Goal: Use online tool/utility: Utilize a website feature to perform a specific function

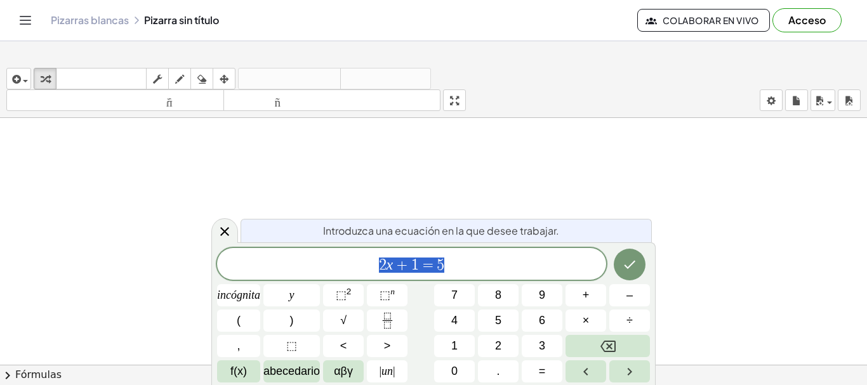
click at [467, 264] on span "2 x + 1 = 5" at bounding box center [411, 265] width 389 height 18
click at [641, 260] on button "Hecho" at bounding box center [630, 265] width 32 height 32
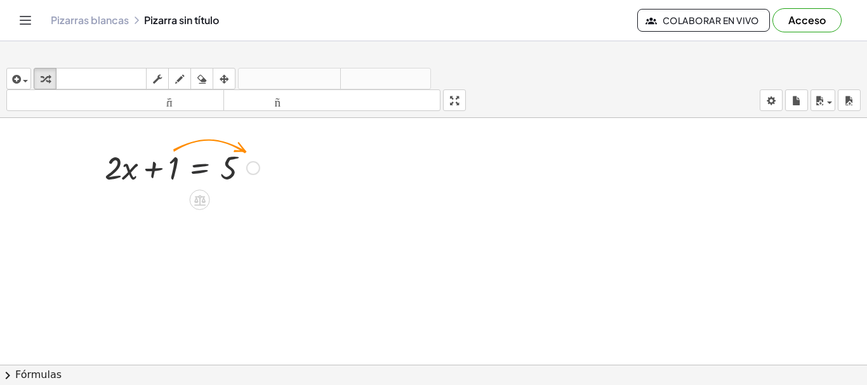
click at [212, 175] on div at bounding box center [182, 166] width 168 height 43
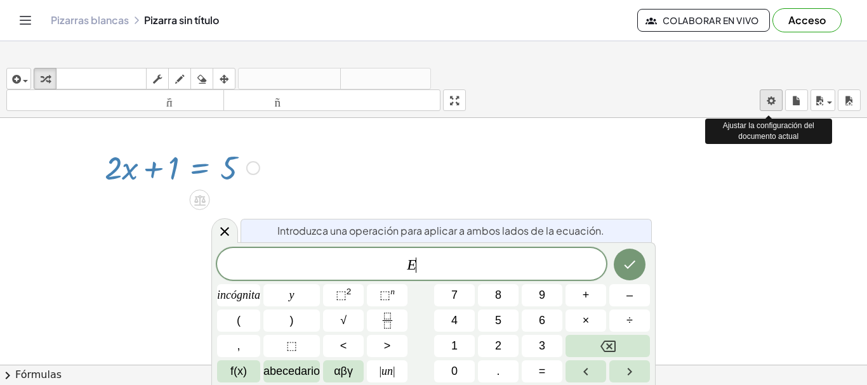
click at [772, 103] on body "Actividades matemáticas fáciles de comprender Empezar Banco de actividades Trab…" at bounding box center [433, 192] width 867 height 385
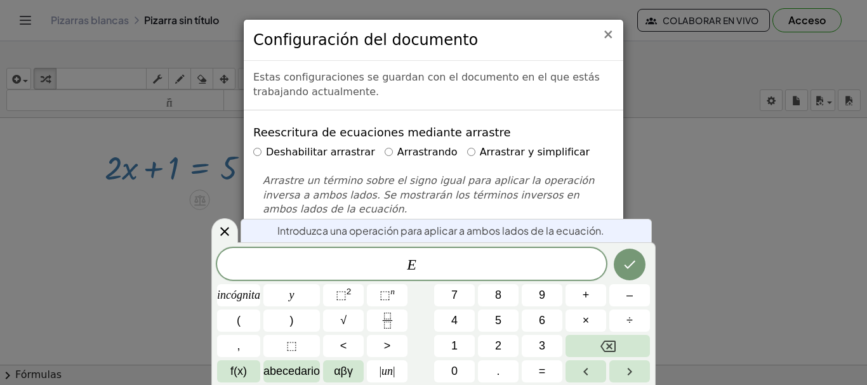
click at [606, 34] on font "×" at bounding box center [607, 34] width 11 height 15
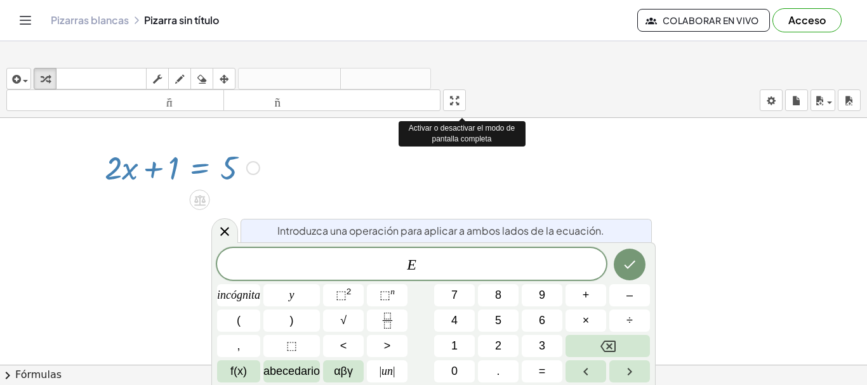
click at [459, 185] on div "insertar Seleccione uno: Expresión matemática Función Texto Vídeo de YouTube Gr…" at bounding box center [433, 224] width 867 height 324
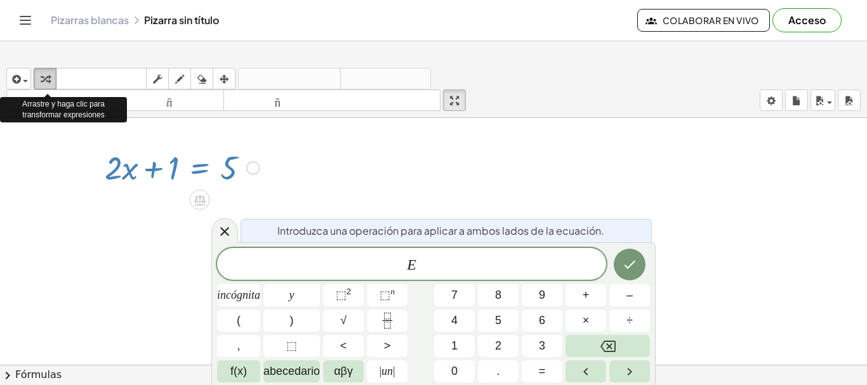
click at [50, 79] on icon "button" at bounding box center [45, 79] width 9 height 15
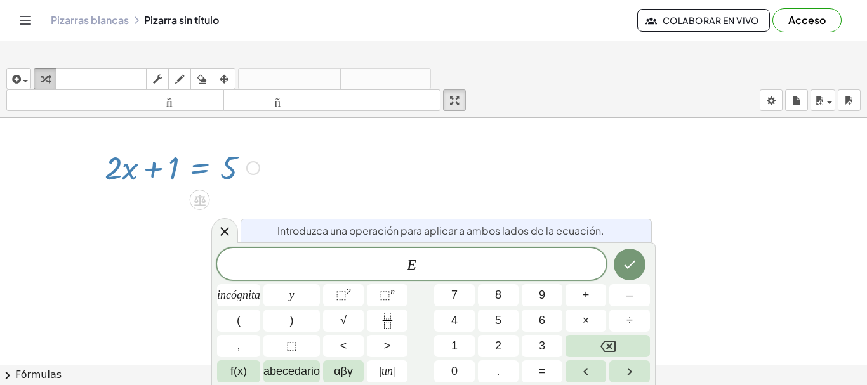
click at [50, 76] on icon "button" at bounding box center [45, 79] width 9 height 15
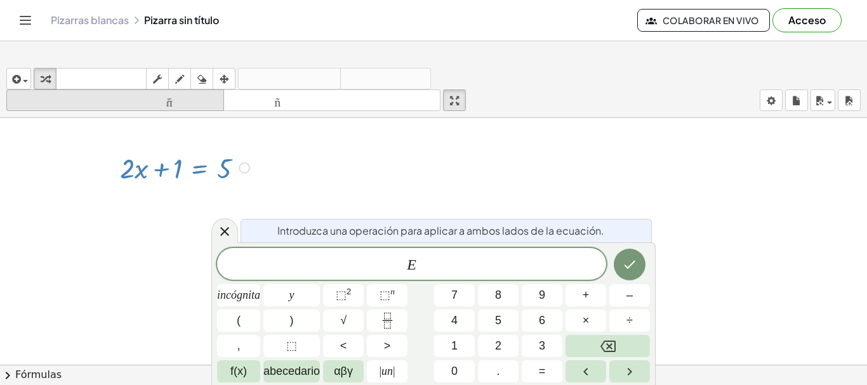
click at [50, 109] on icon "tamaño_del_formato" at bounding box center [115, 100] width 211 height 15
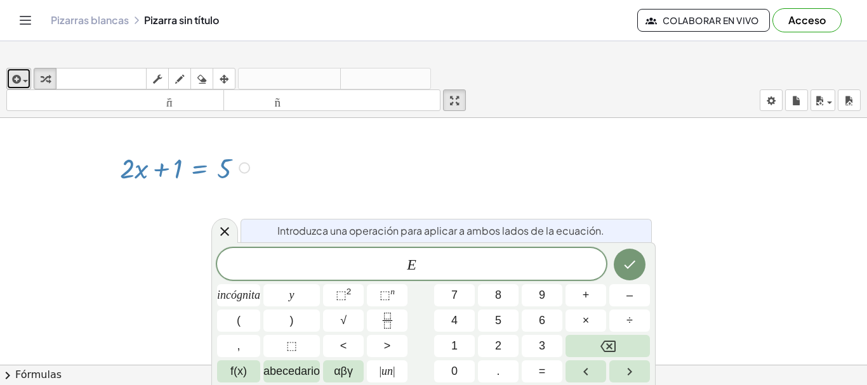
click at [26, 83] on span "button" at bounding box center [25, 81] width 5 height 3
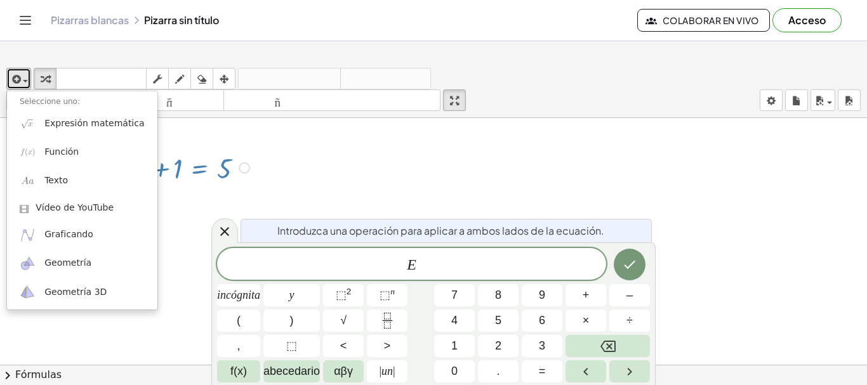
click at [159, 335] on div at bounding box center [433, 365] width 867 height 494
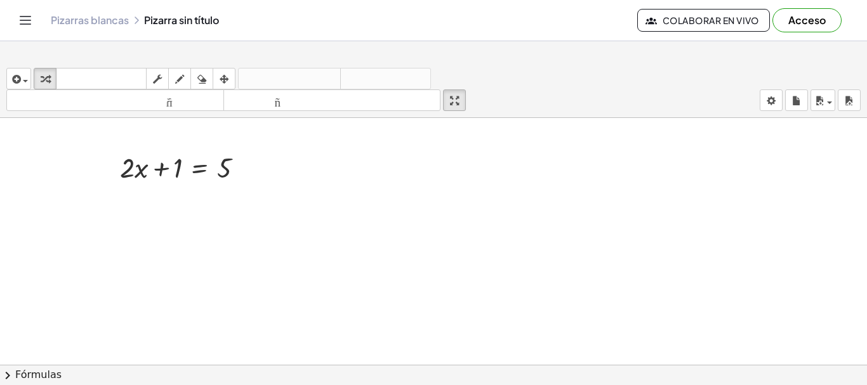
click at [7, 375] on span "chevron_right" at bounding box center [7, 375] width 15 height 15
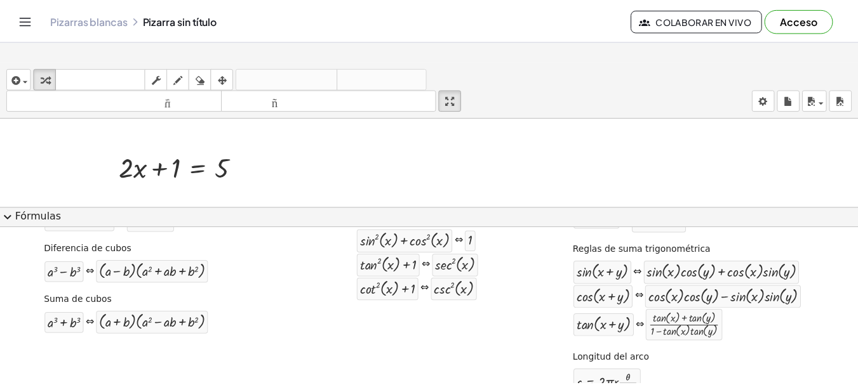
scroll to position [229, 0]
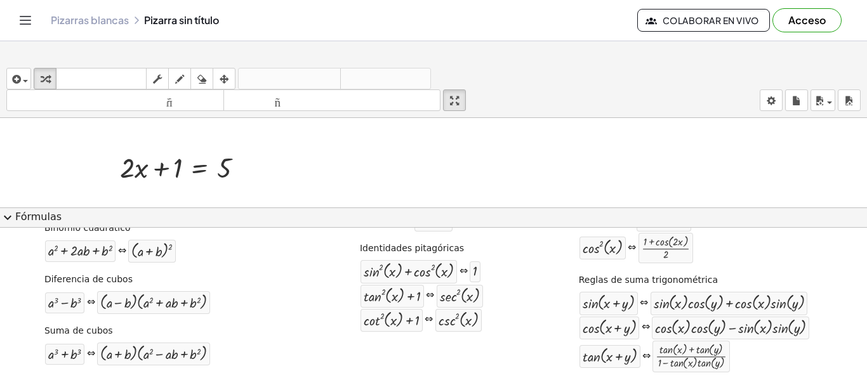
click at [449, 168] on div at bounding box center [433, 357] width 867 height 479
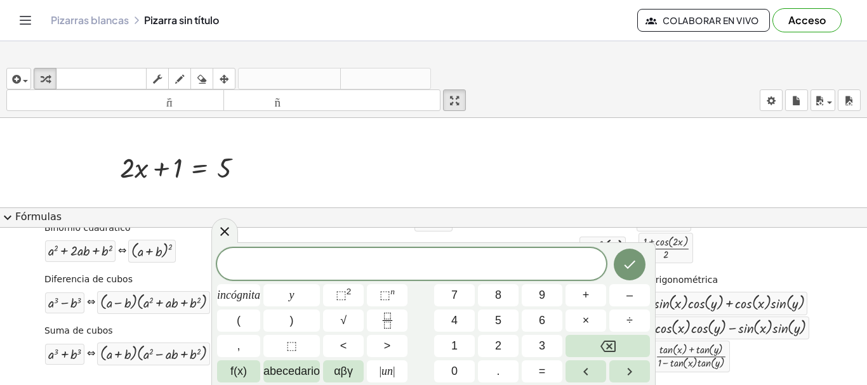
click at [361, 158] on div at bounding box center [433, 357] width 867 height 479
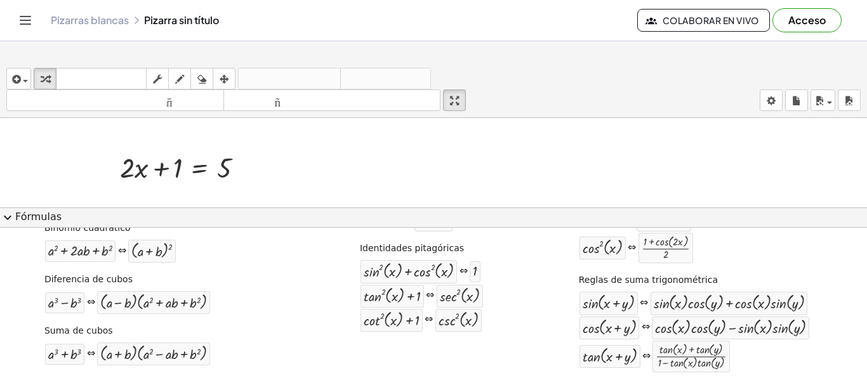
click at [8, 221] on span "expand_more" at bounding box center [7, 217] width 15 height 15
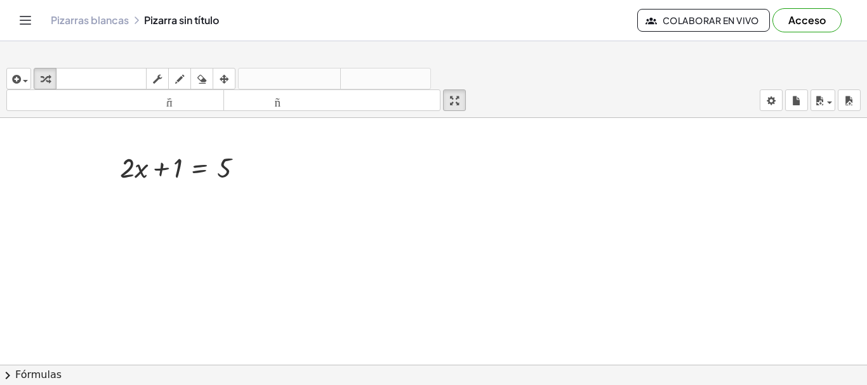
click at [113, 222] on div at bounding box center [433, 365] width 867 height 494
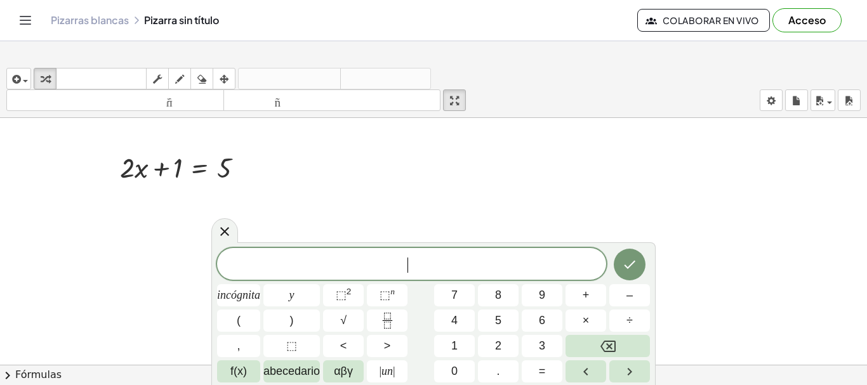
click at [351, 185] on div at bounding box center [433, 365] width 867 height 494
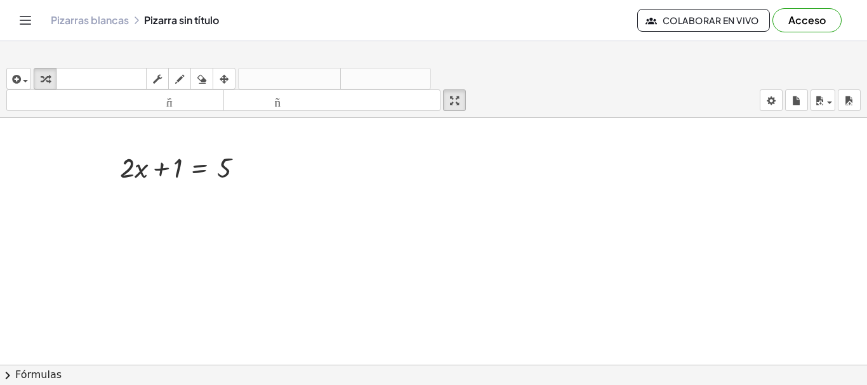
drag, startPoint x: 305, startPoint y: 182, endPoint x: 235, endPoint y: 239, distance: 90.3
click at [236, 241] on div at bounding box center [433, 365] width 867 height 494
click at [33, 28] on icon "Cambiar navegación" at bounding box center [25, 20] width 15 height 15
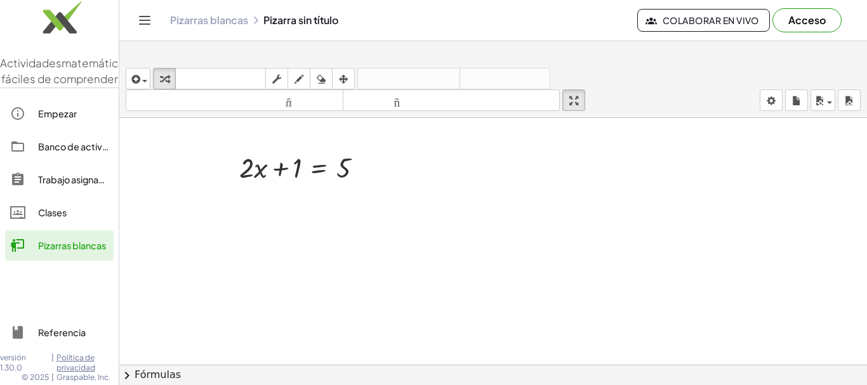
click at [77, 113] on font "Empezar" at bounding box center [57, 113] width 39 height 11
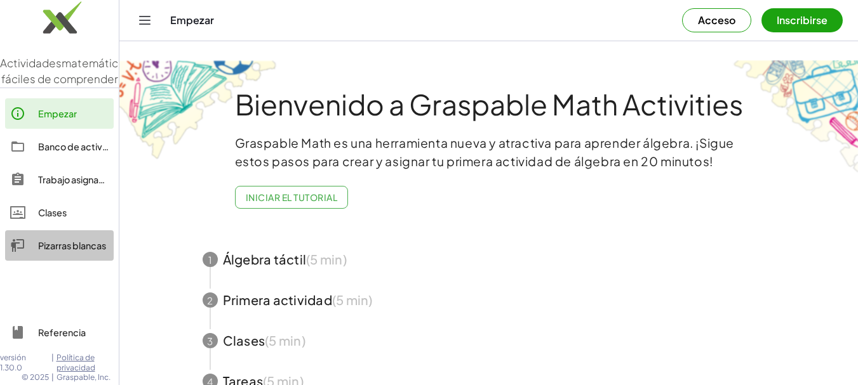
click at [79, 246] on font "Pizarras blancas" at bounding box center [72, 245] width 68 height 11
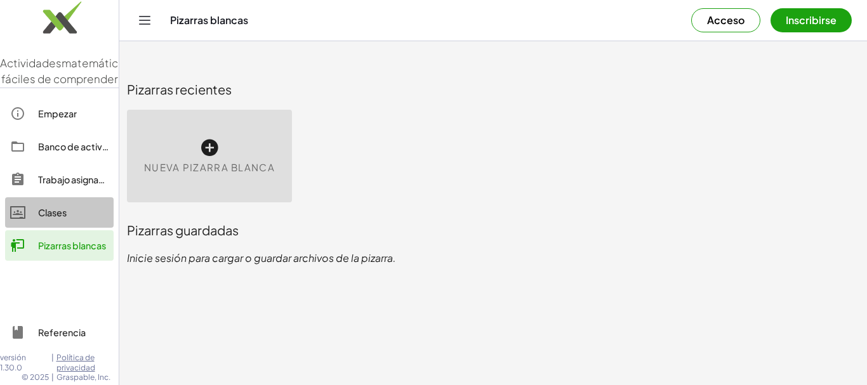
click at [67, 216] on font "Clases" at bounding box center [52, 212] width 29 height 11
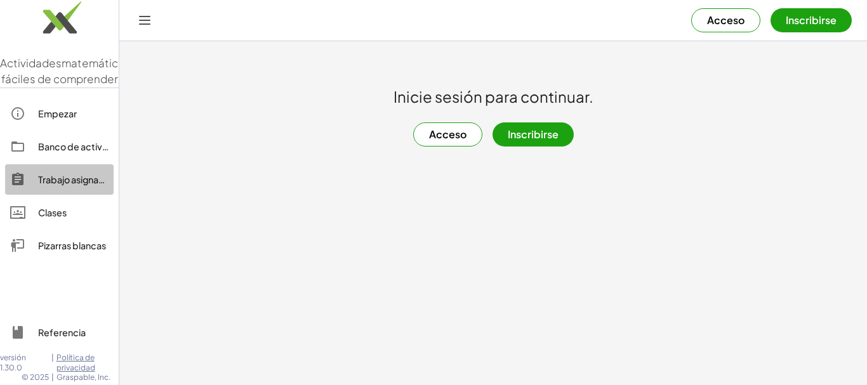
click at [78, 183] on font "Trabajo asignado" at bounding box center [74, 179] width 72 height 11
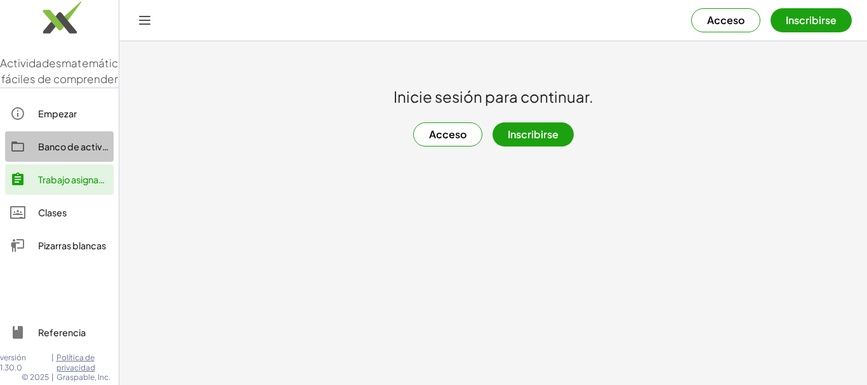
click at [79, 144] on font "Banco de actividades" at bounding box center [85, 146] width 94 height 11
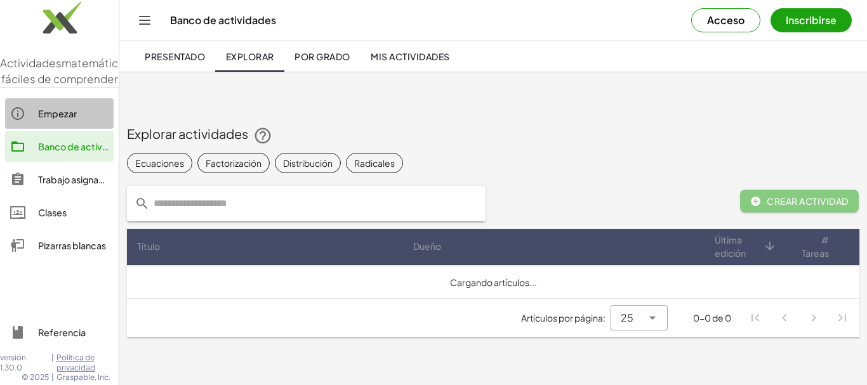
click at [77, 119] on font "Empezar" at bounding box center [57, 113] width 39 height 11
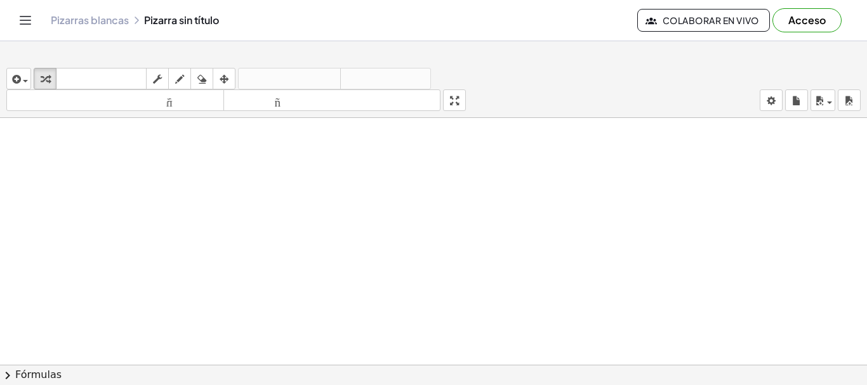
drag, startPoint x: 296, startPoint y: 227, endPoint x: 259, endPoint y: 235, distance: 37.6
click at [259, 235] on div at bounding box center [433, 365] width 867 height 494
click at [282, 183] on div at bounding box center [433, 365] width 867 height 494
click at [271, 234] on div at bounding box center [433, 365] width 867 height 494
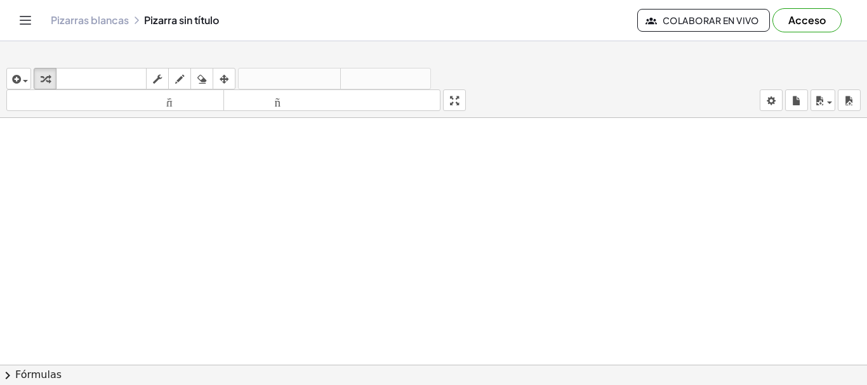
click at [270, 234] on div at bounding box center [433, 365] width 867 height 494
click at [5, 376] on span "chevron_right" at bounding box center [7, 375] width 15 height 15
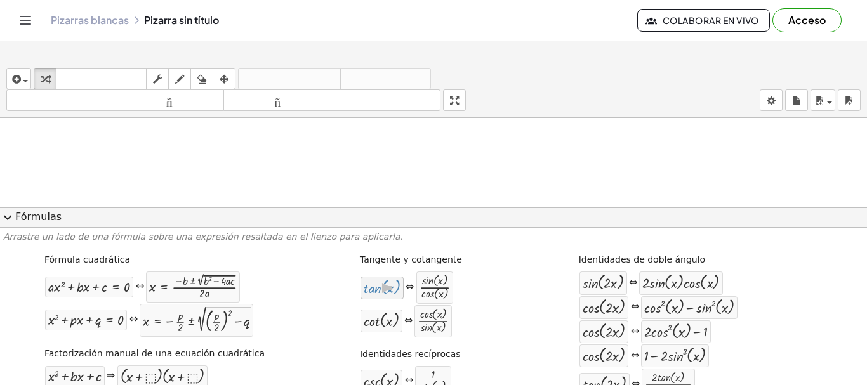
click at [364, 296] on div at bounding box center [382, 288] width 37 height 17
click at [329, 187] on div at bounding box center [433, 238] width 867 height 240
click at [8, 218] on span "expand_more" at bounding box center [7, 217] width 15 height 15
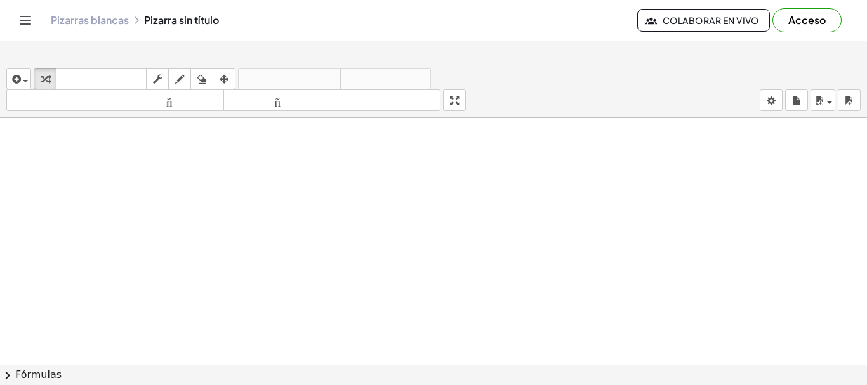
click at [286, 201] on div at bounding box center [433, 365] width 867 height 494
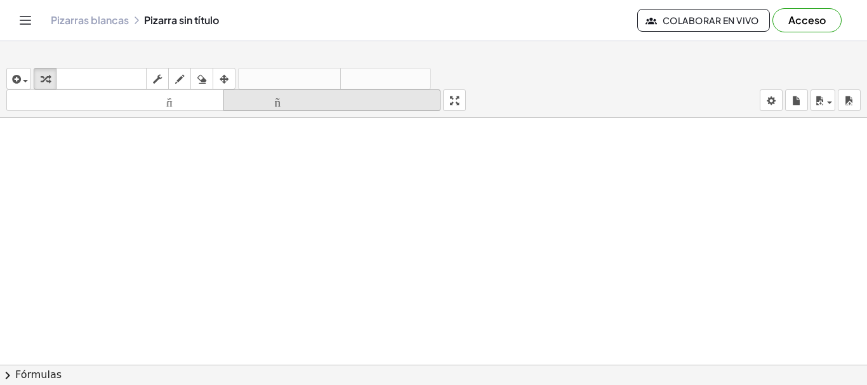
click at [324, 103] on font "tamaño_del_formato" at bounding box center [332, 101] width 211 height 12
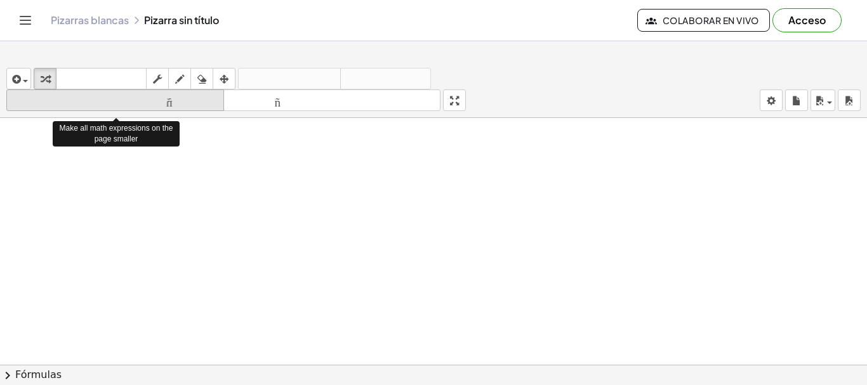
click at [180, 104] on font "tamaño_del_formato" at bounding box center [115, 101] width 211 height 12
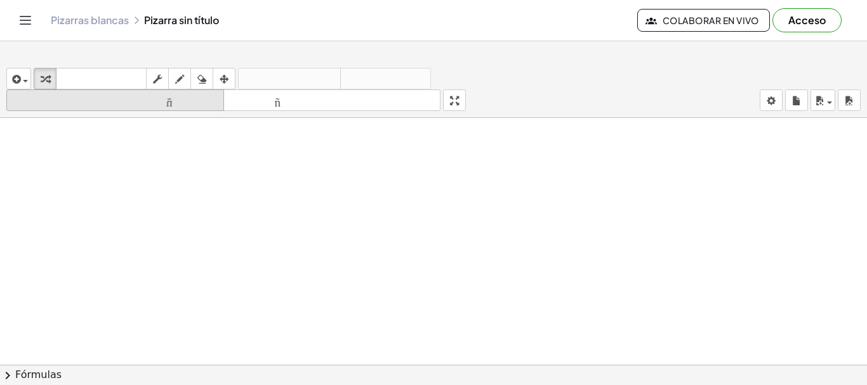
click at [182, 107] on font "tamaño_del_formato" at bounding box center [115, 101] width 211 height 12
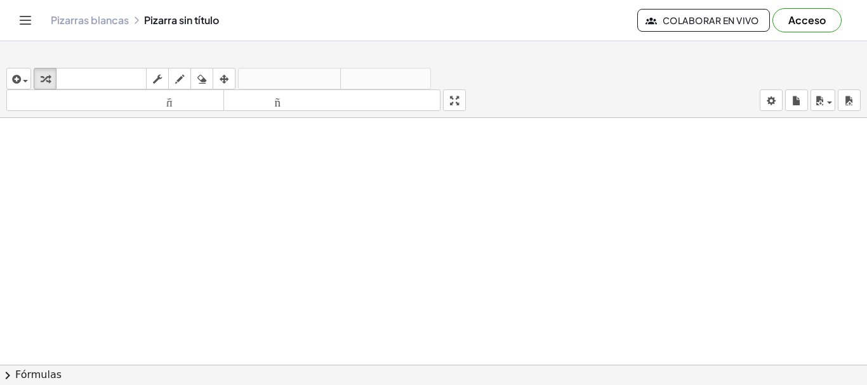
click at [277, 271] on div at bounding box center [433, 365] width 867 height 494
click at [278, 267] on div at bounding box center [433, 365] width 867 height 494
click at [820, 102] on icon "button" at bounding box center [819, 100] width 11 height 15
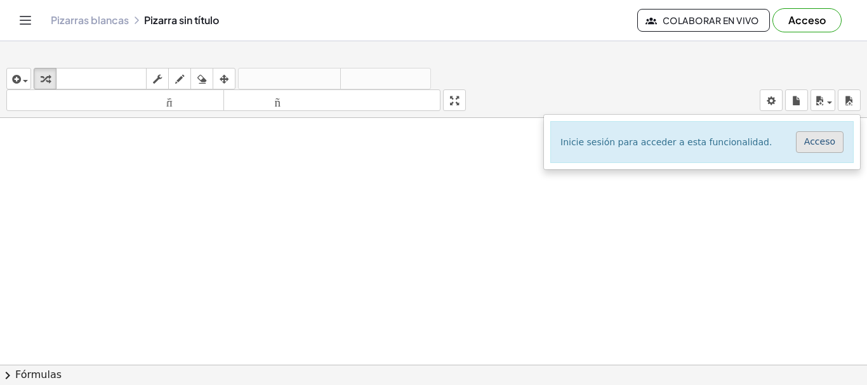
click at [813, 147] on font "Acceso" at bounding box center [819, 141] width 31 height 10
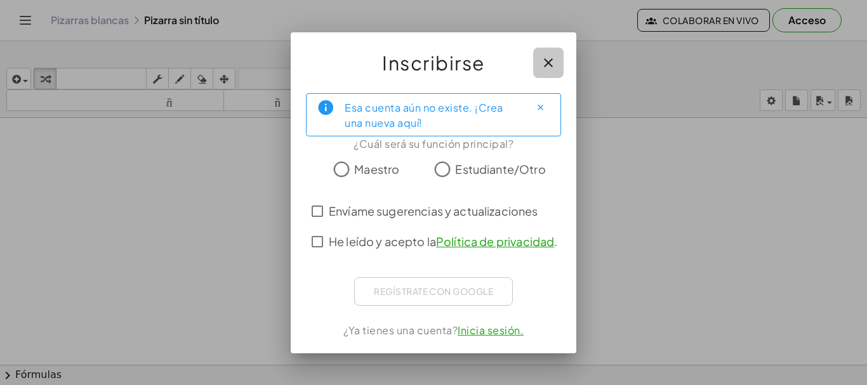
click at [541, 55] on icon "button" at bounding box center [548, 62] width 15 height 15
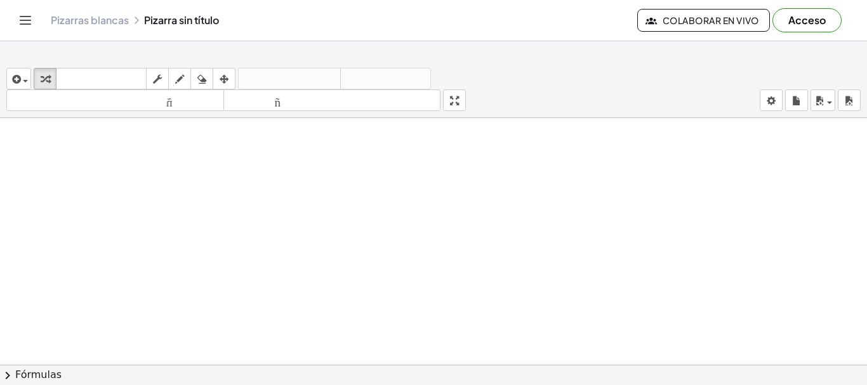
click at [439, 201] on div at bounding box center [433, 365] width 867 height 494
click at [454, 175] on div "insertar Seleccione uno: Expresión matemática Función Texto Vídeo de YouTube Gr…" at bounding box center [433, 224] width 867 height 324
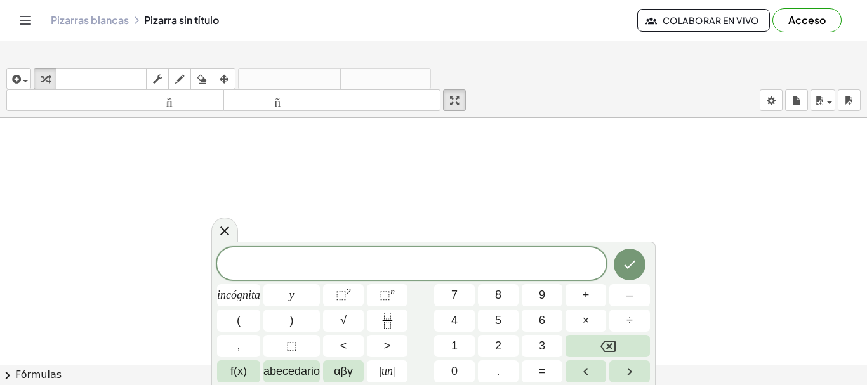
click at [646, 26] on icon "button" at bounding box center [651, 20] width 11 height 11
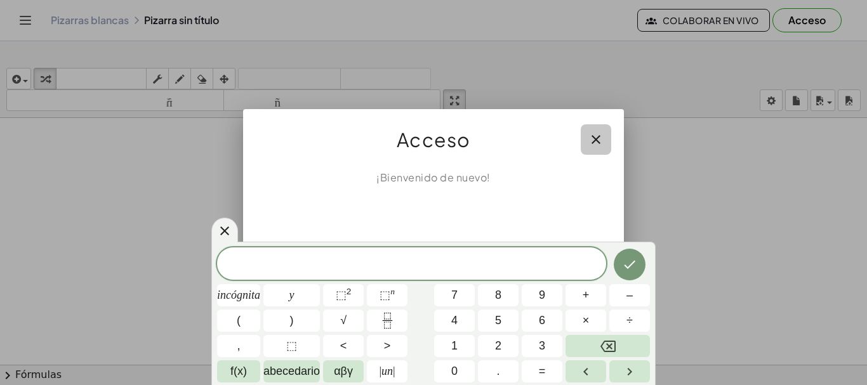
click at [593, 132] on icon "button" at bounding box center [595, 139] width 15 height 15
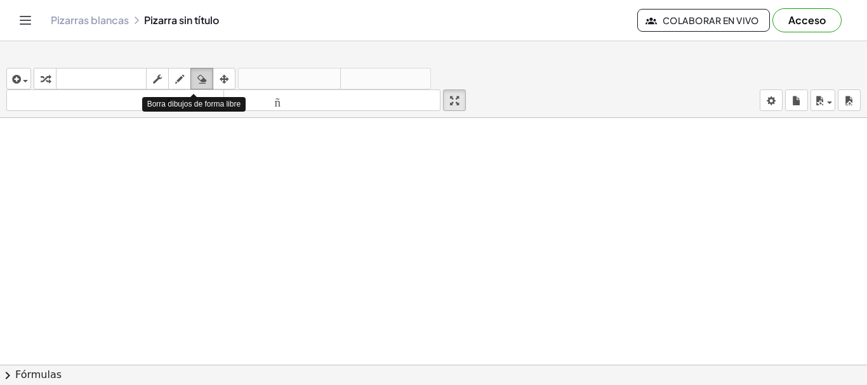
click at [203, 78] on icon "button" at bounding box center [201, 79] width 9 height 15
click at [176, 85] on div "button" at bounding box center [179, 78] width 17 height 15
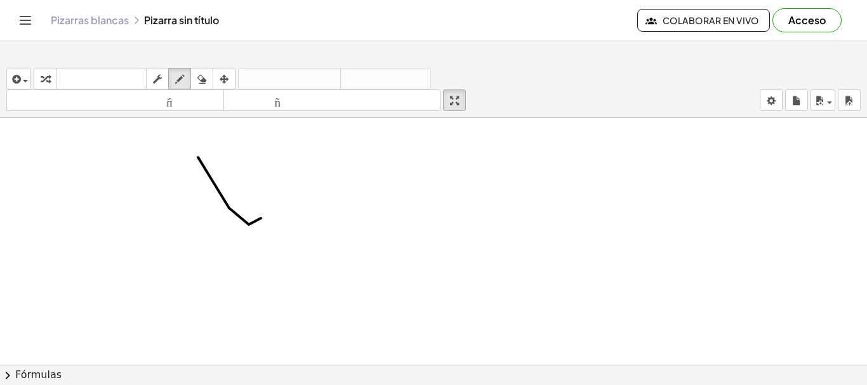
drag, startPoint x: 229, startPoint y: 213, endPoint x: 261, endPoint y: 216, distance: 31.9
click at [262, 223] on div at bounding box center [433, 365] width 867 height 494
drag, startPoint x: 258, startPoint y: 203, endPoint x: 236, endPoint y: 187, distance: 27.5
click at [258, 201] on div at bounding box center [433, 365] width 867 height 494
drag, startPoint x: 312, startPoint y: 200, endPoint x: 401, endPoint y: 208, distance: 89.2
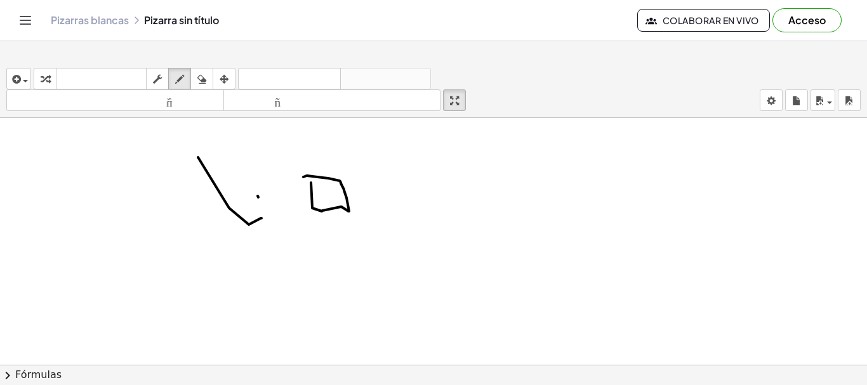
click at [303, 182] on div at bounding box center [433, 365] width 867 height 494
drag, startPoint x: 417, startPoint y: 185, endPoint x: 410, endPoint y: 201, distance: 17.9
click at [410, 201] on div at bounding box center [433, 365] width 867 height 494
click at [201, 81] on icon "button" at bounding box center [201, 79] width 9 height 15
click at [207, 166] on div at bounding box center [433, 365] width 867 height 494
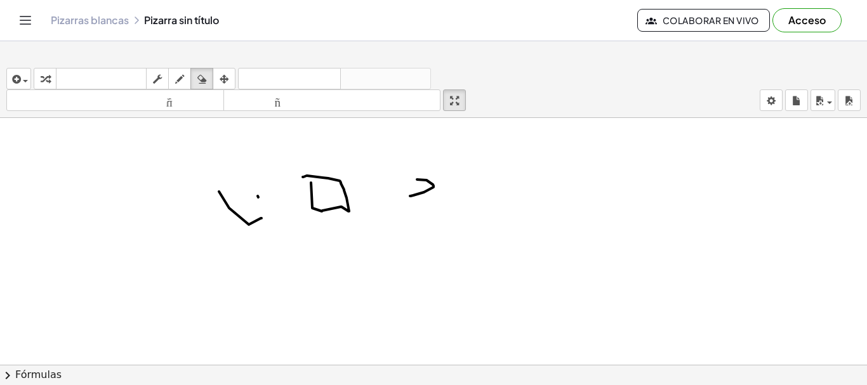
drag, startPoint x: 236, startPoint y: 215, endPoint x: 245, endPoint y: 228, distance: 15.9
click at [245, 228] on div at bounding box center [433, 365] width 867 height 494
drag, startPoint x: 335, startPoint y: 212, endPoint x: 353, endPoint y: 212, distance: 18.4
click at [348, 216] on div at bounding box center [433, 365] width 867 height 494
drag, startPoint x: 420, startPoint y: 187, endPoint x: 427, endPoint y: 210, distance: 23.9
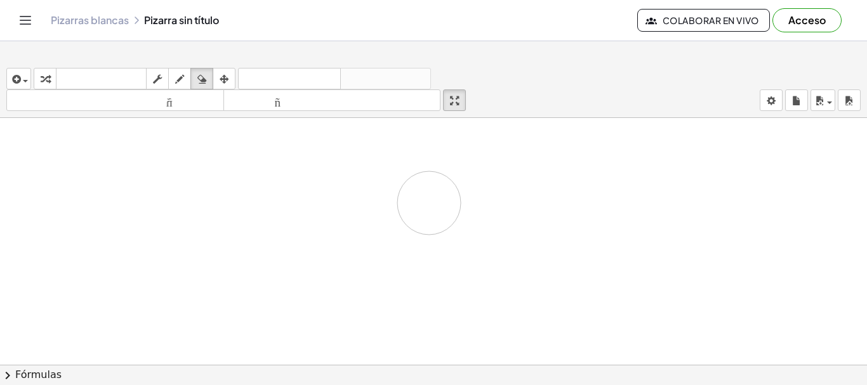
click at [429, 209] on div at bounding box center [433, 365] width 867 height 494
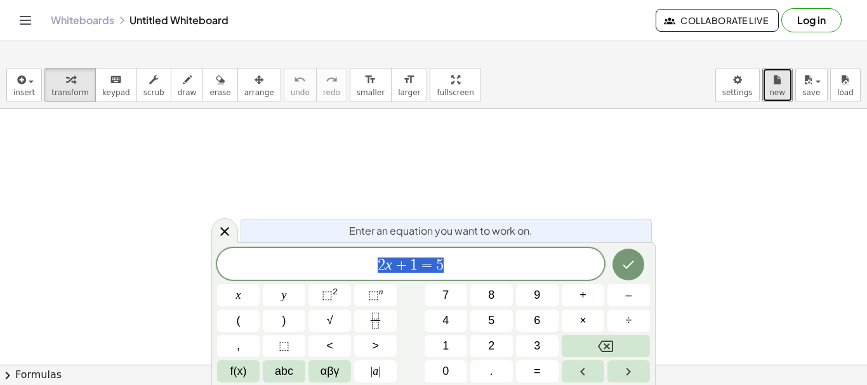
drag, startPoint x: 761, startPoint y: 102, endPoint x: 670, endPoint y: 104, distance: 90.8
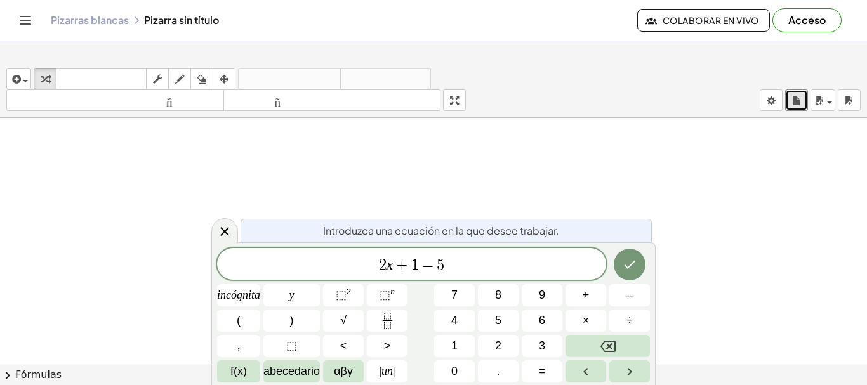
drag, startPoint x: 670, startPoint y: 104, endPoint x: 423, endPoint y: 171, distance: 256.0
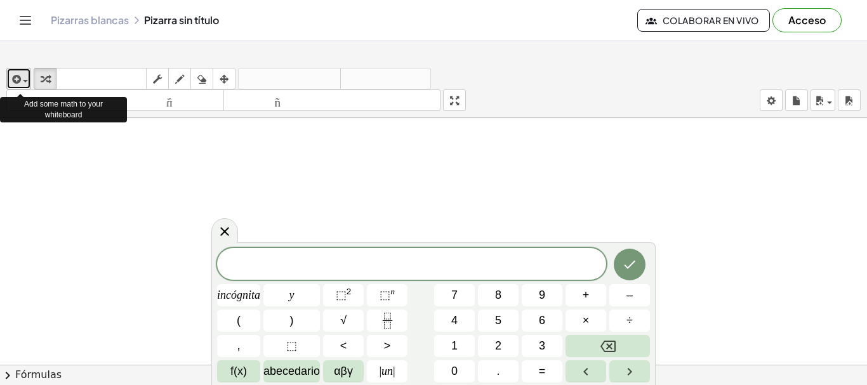
click at [23, 83] on span "button" at bounding box center [22, 80] width 3 height 9
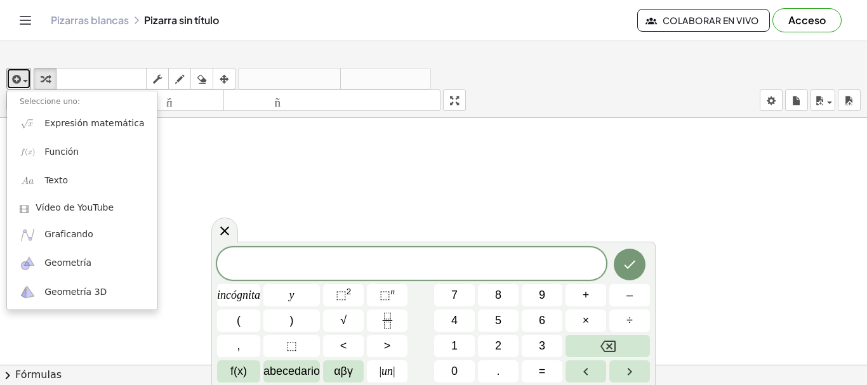
click at [196, 174] on div at bounding box center [433, 365] width 867 height 494
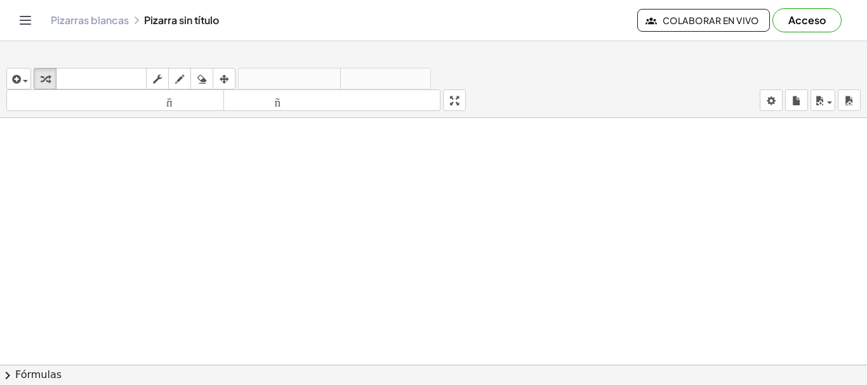
drag, startPoint x: 222, startPoint y: 172, endPoint x: 38, endPoint y: 31, distance: 231.3
click at [31, 24] on icon "Cambiar navegación" at bounding box center [25, 21] width 11 height 8
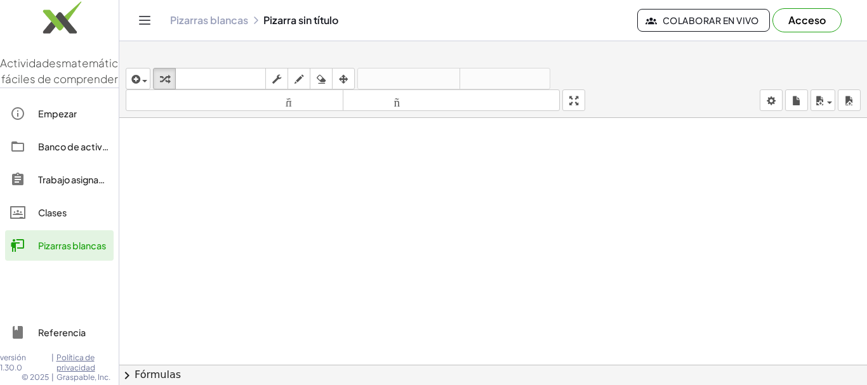
click at [90, 21] on img at bounding box center [59, 21] width 119 height 54
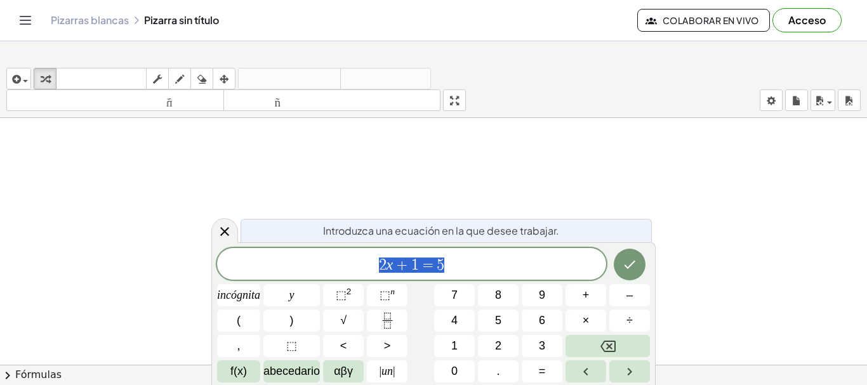
scroll to position [63, 0]
click at [456, 140] on div at bounding box center [433, 304] width 867 height 498
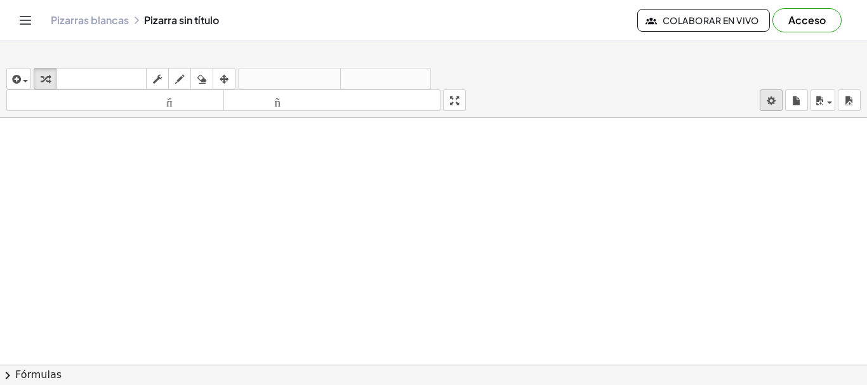
click at [764, 103] on body "Actividades matemáticas fáciles de comprender Empezar Banco de actividades Trab…" at bounding box center [433, 192] width 867 height 385
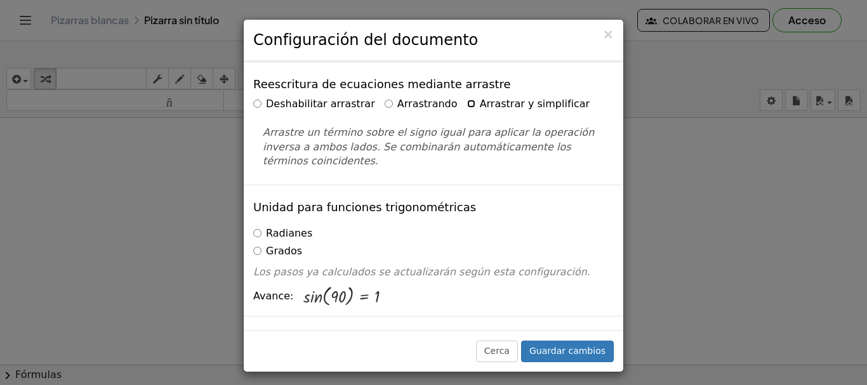
scroll to position [0, 0]
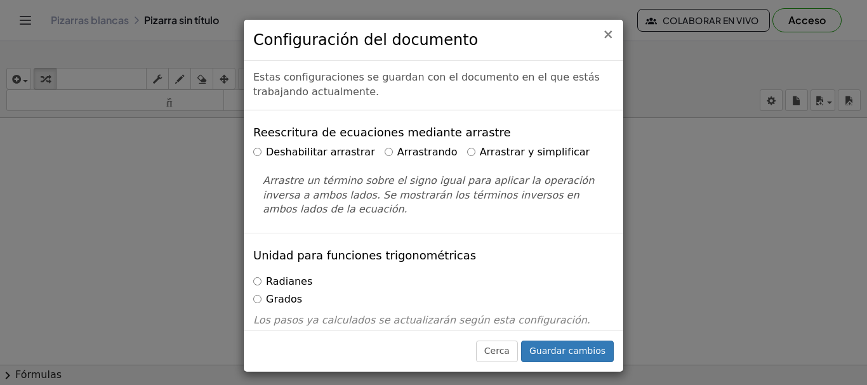
click at [607, 39] on font "×" at bounding box center [607, 34] width 11 height 15
